Goal: Task Accomplishment & Management: Manage account settings

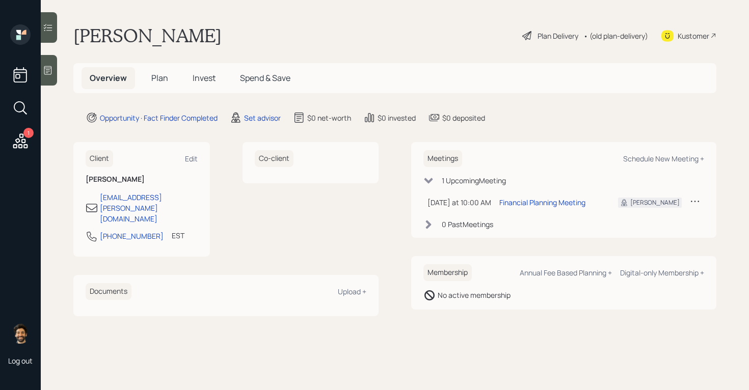
click at [187, 93] on main "Kevin Mack Plan Delivery • (old plan-delivery) Kustomer Overview Plan Invest Sp…" at bounding box center [395, 195] width 708 height 390
click at [204, 82] on span "Invest" at bounding box center [204, 77] width 23 height 11
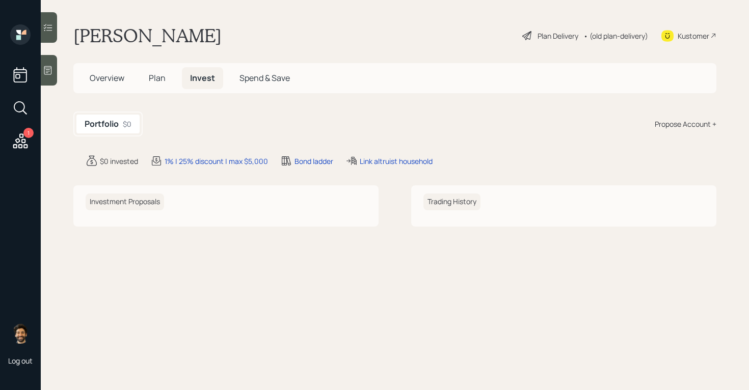
click at [103, 77] on span "Overview" at bounding box center [107, 77] width 35 height 11
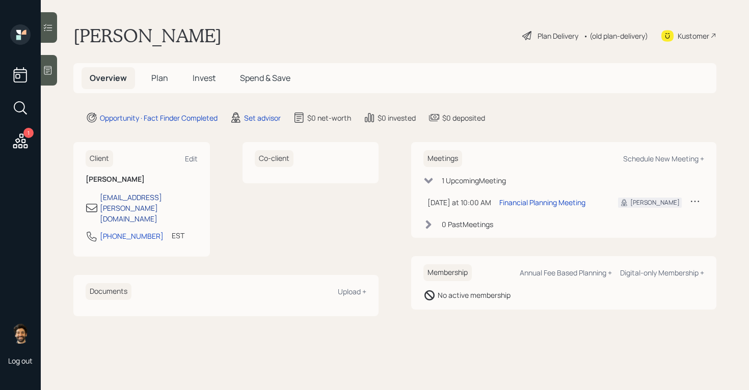
click at [129, 201] on div "kevin1.mack@gmail.com" at bounding box center [149, 208] width 98 height 32
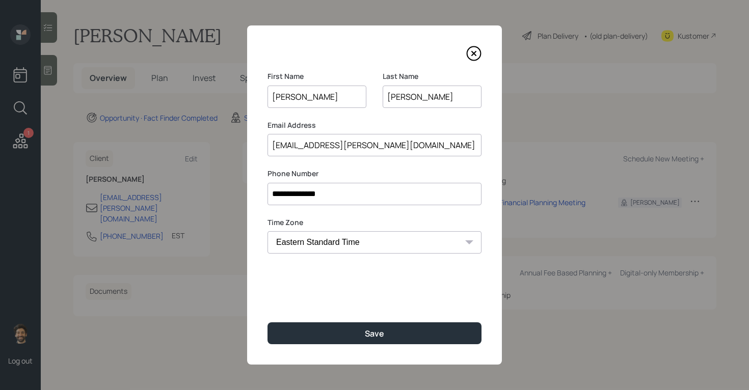
click at [290, 147] on input "kevin1.mack@gmail.com" at bounding box center [375, 145] width 214 height 22
paste input "e"
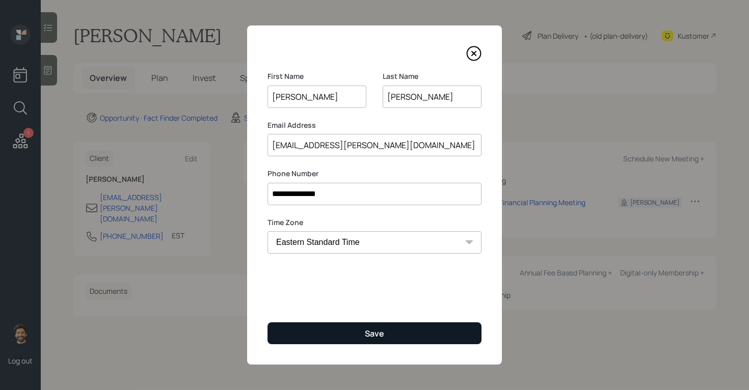
type input "[EMAIL_ADDRESS][PERSON_NAME][DOMAIN_NAME]"
click at [292, 331] on button "Save" at bounding box center [375, 334] width 214 height 22
